Goal: Information Seeking & Learning: Learn about a topic

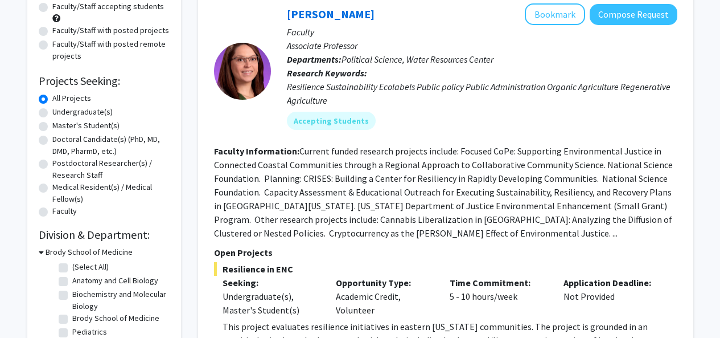
scroll to position [133, 0]
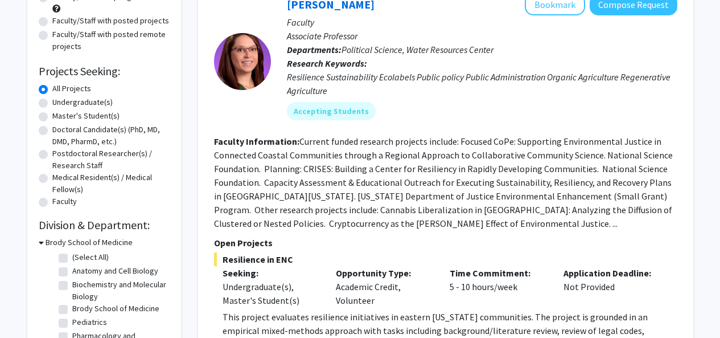
click at [330, 209] on fg-read-more "Current funded research projects include: Focused CoPe: Supporting Environmenta…" at bounding box center [443, 182] width 459 height 93
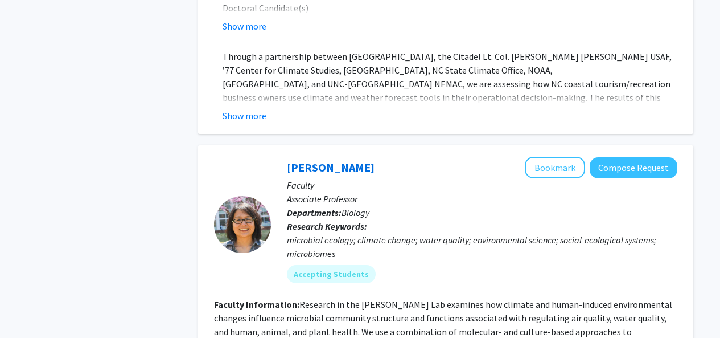
scroll to position [1072, 0]
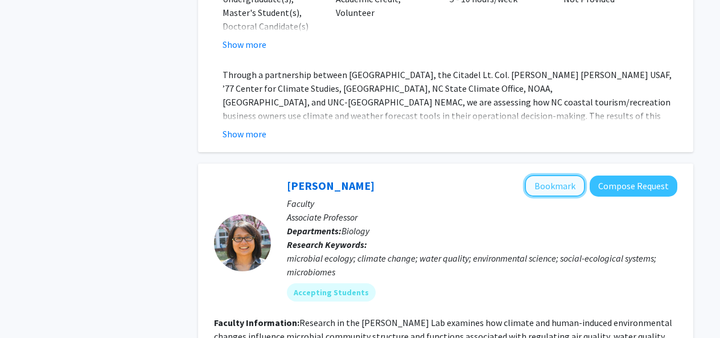
click at [569, 175] on button "Bookmark" at bounding box center [555, 186] width 60 height 22
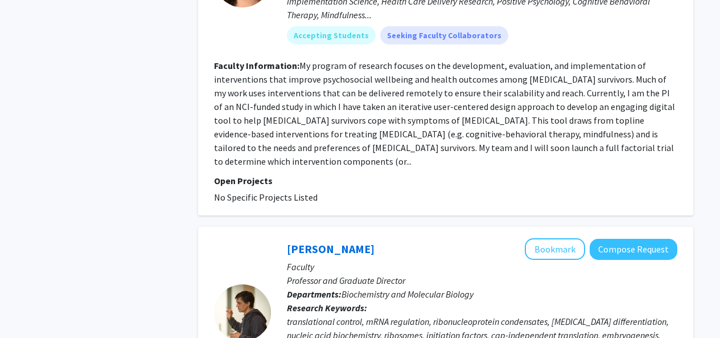
scroll to position [4441, 0]
click at [389, 300] on p "Research Keywords: translational control, mRNA regulation, ribonucleoprotein co…" at bounding box center [482, 327] width 391 height 55
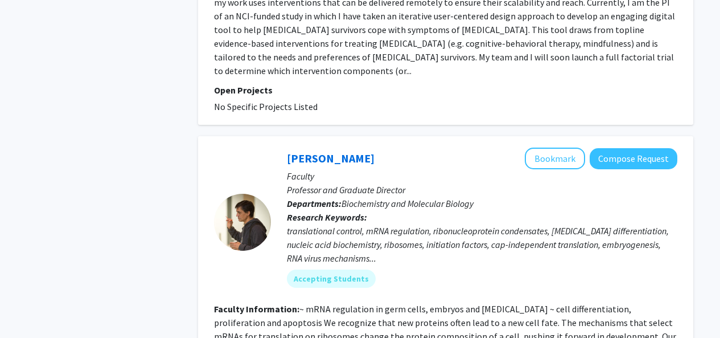
scroll to position [4535, 0]
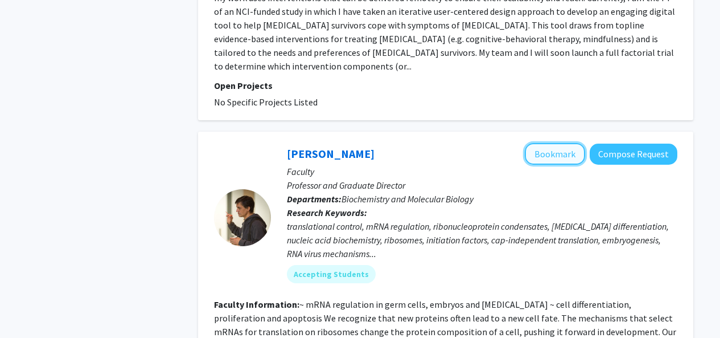
click at [550, 143] on button "Bookmark" at bounding box center [555, 154] width 60 height 22
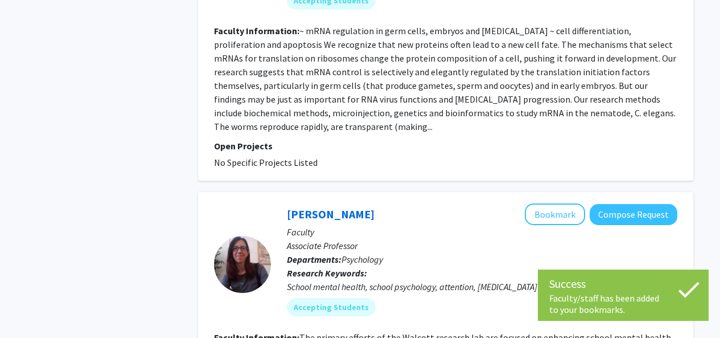
scroll to position [4811, 0]
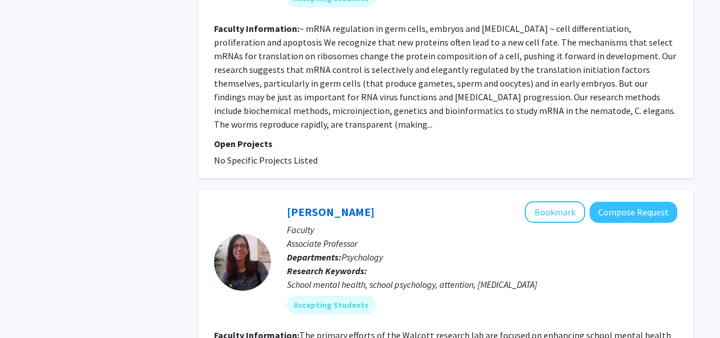
click at [360, 265] on b "Research Keywords:" at bounding box center [327, 270] width 80 height 11
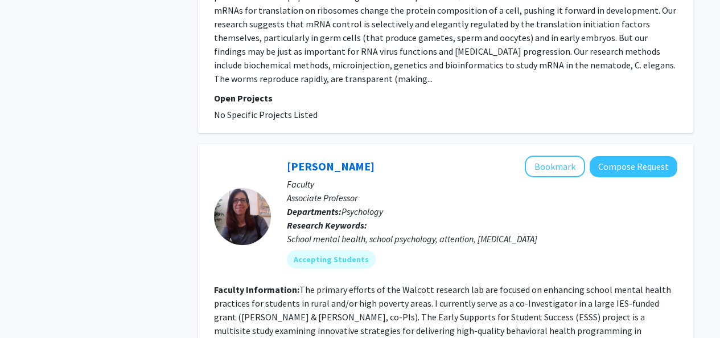
scroll to position [4961, 0]
